Goal: Transaction & Acquisition: Purchase product/service

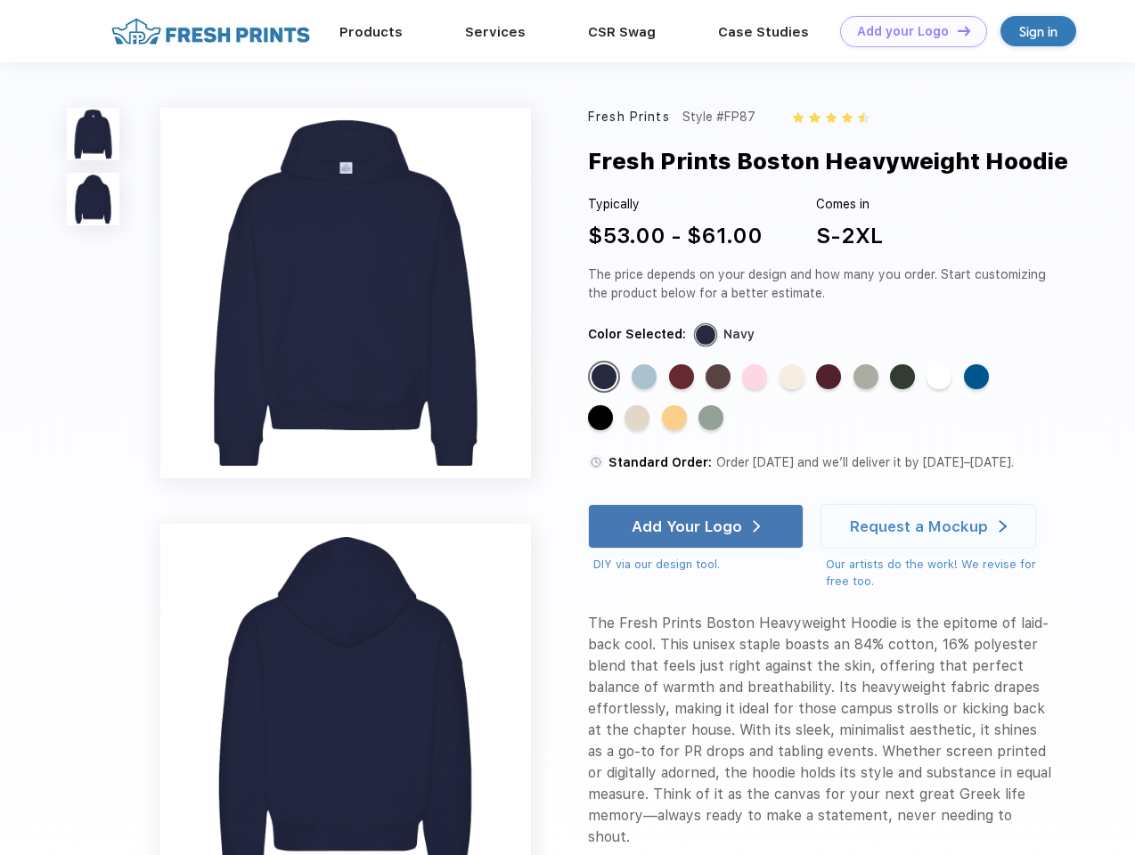
click at [907, 31] on link "Add your Logo Design Tool" at bounding box center [913, 31] width 147 height 31
click at [0, 0] on div "Design Tool" at bounding box center [0, 0] width 0 height 0
click at [956, 30] on link "Add your Logo Design Tool" at bounding box center [913, 31] width 147 height 31
click at [94, 134] on img at bounding box center [93, 134] width 53 height 53
click at [94, 200] on img at bounding box center [93, 199] width 53 height 53
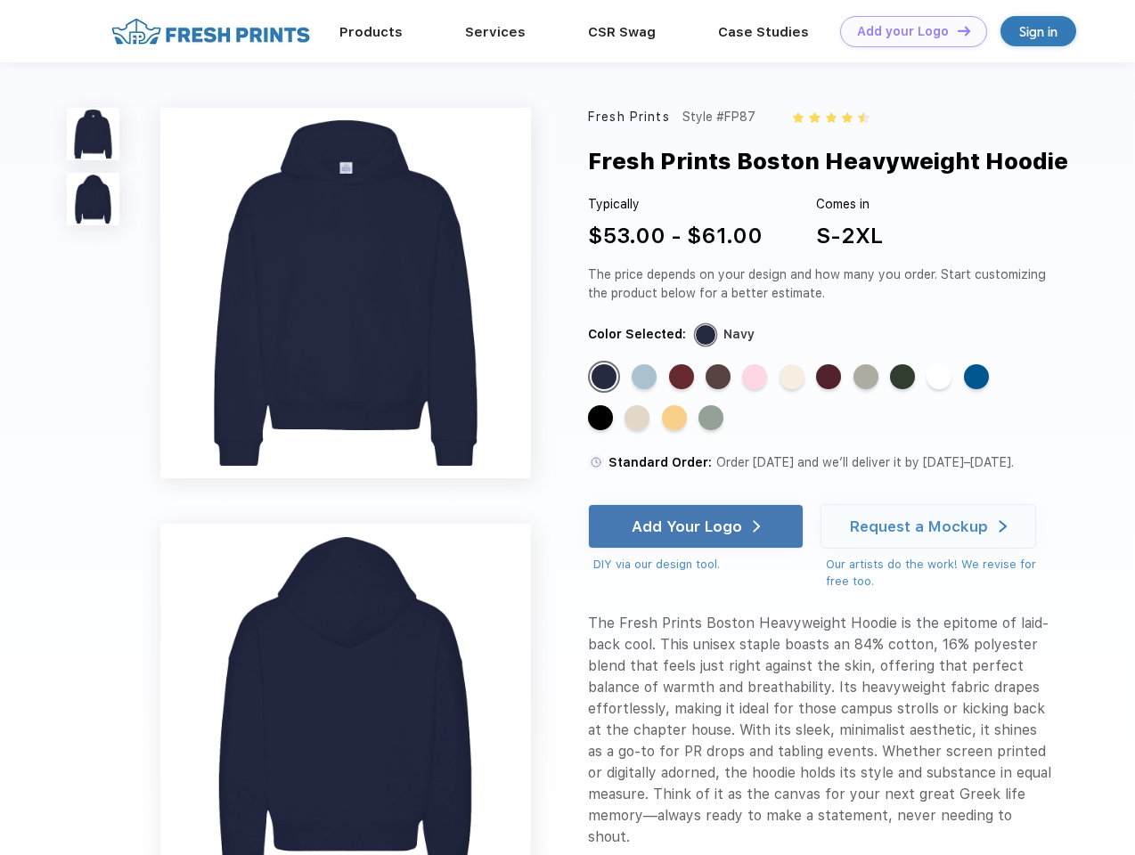
click at [606, 378] on div "Standard Color" at bounding box center [604, 376] width 25 height 25
click at [646, 378] on div "Standard Color" at bounding box center [644, 376] width 25 height 25
click at [683, 378] on div "Standard Color" at bounding box center [681, 376] width 25 height 25
click at [720, 378] on div "Standard Color" at bounding box center [718, 376] width 25 height 25
click at [756, 378] on div "Standard Color" at bounding box center [754, 376] width 25 height 25
